Goal: Information Seeking & Learning: Learn about a topic

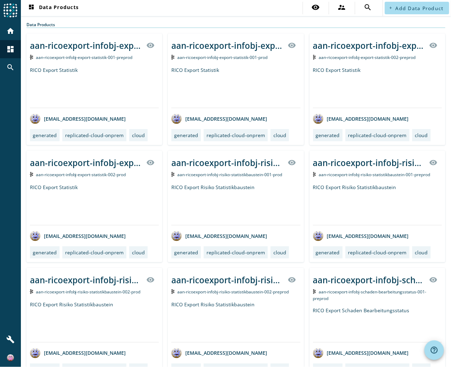
click at [208, 54] on div "aan-ricoexport-infobj-export-statistik-001-_stage_ visibility" at bounding box center [236, 45] width 129 height 17
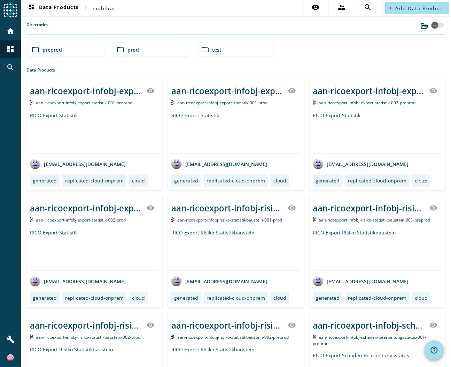
click at [218, 119] on div "RICO Export Statistik" at bounding box center [236, 132] width 129 height 41
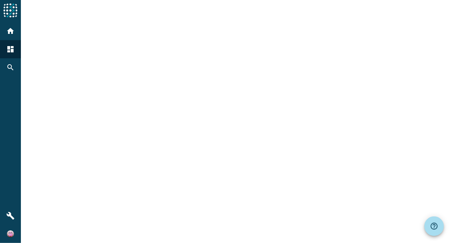
click at [129, 28] on div at bounding box center [236, 121] width 431 height 243
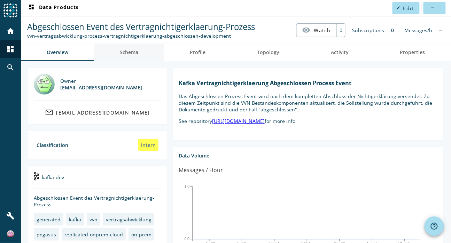
click at [131, 52] on span "Schema" at bounding box center [129, 52] width 18 height 5
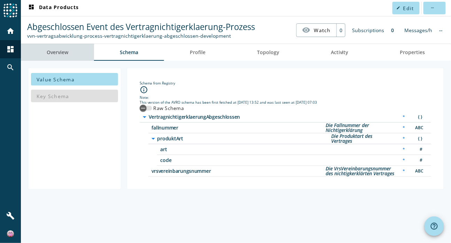
click at [61, 54] on span "Overview" at bounding box center [58, 52] width 22 height 5
